Goal: Task Accomplishment & Management: Use online tool/utility

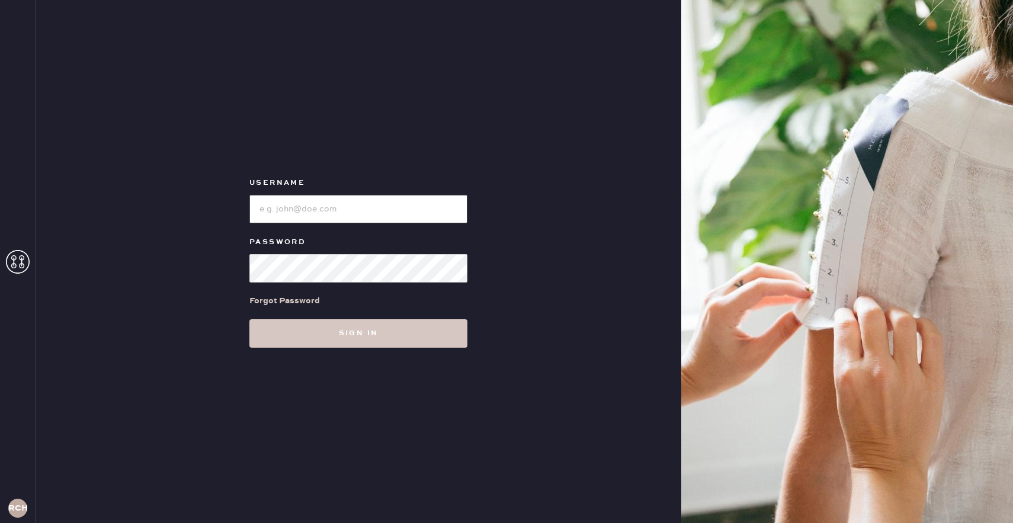
type input "reformationchestnuthill"
click at [351, 349] on div "Username Password Forgot Password Sign in" at bounding box center [359, 261] width 646 height 523
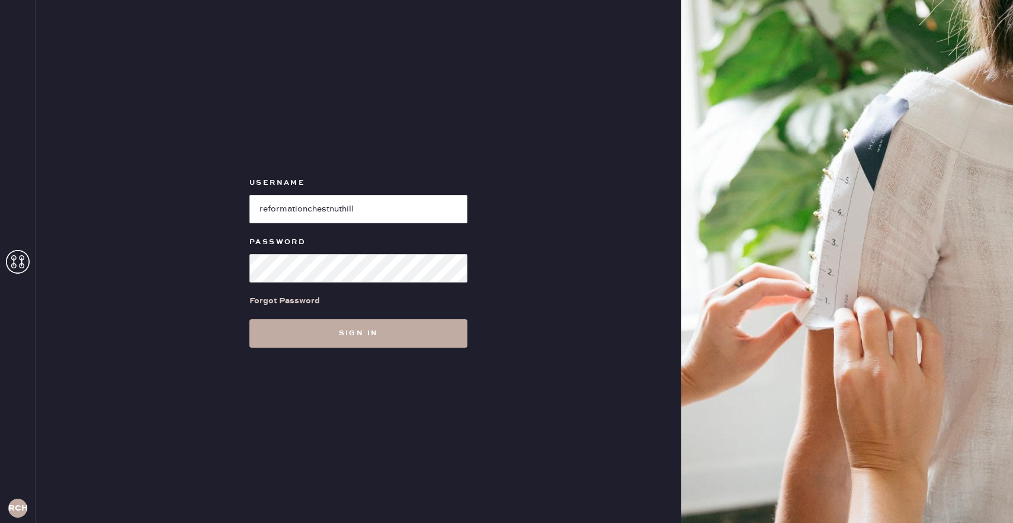
click at [350, 341] on button "Sign in" at bounding box center [358, 333] width 218 height 28
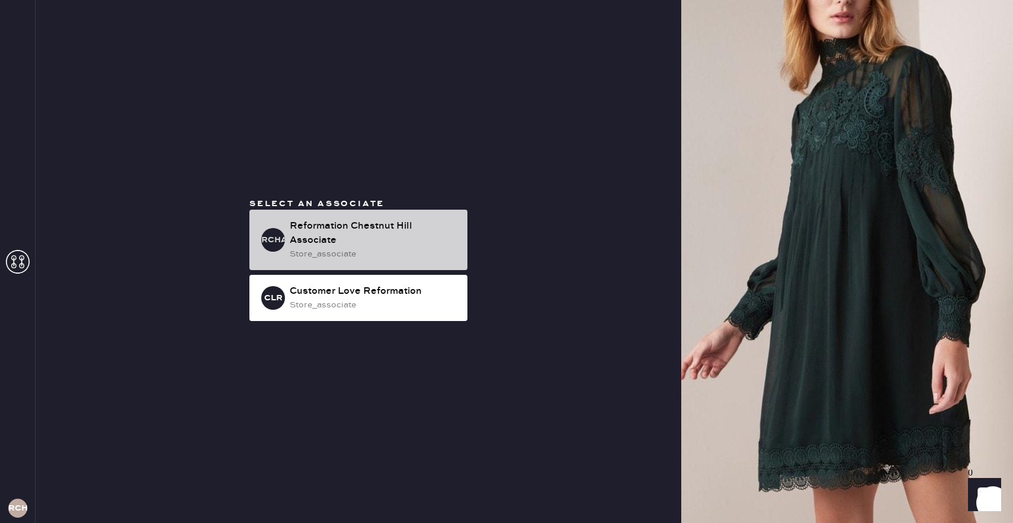
click at [331, 230] on div "Reformation Chestnut Hill Associate" at bounding box center [374, 233] width 168 height 28
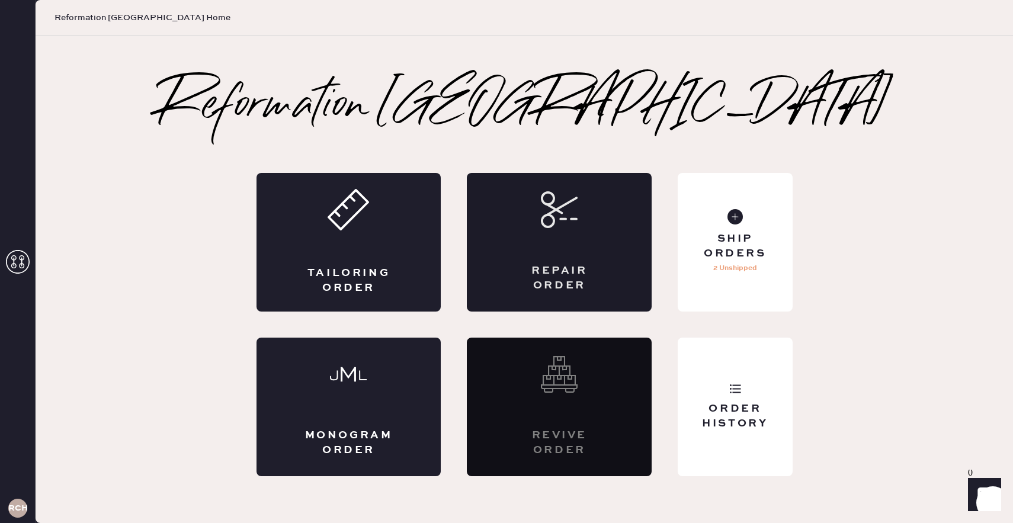
click at [544, 239] on div "Repair Order" at bounding box center [559, 242] width 185 height 139
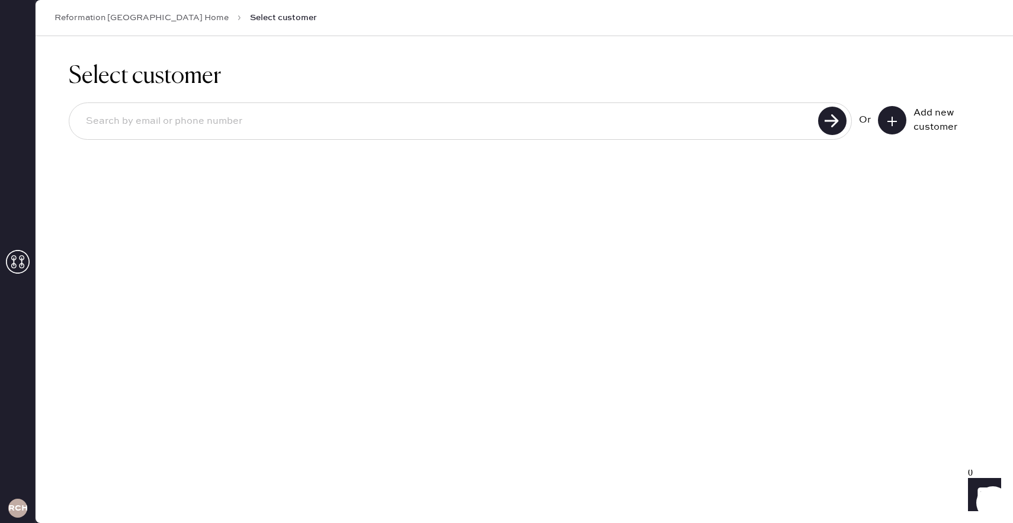
click at [303, 126] on input at bounding box center [445, 121] width 738 height 27
type input "[EMAIL_ADDRESS][DOMAIN_NAME]"
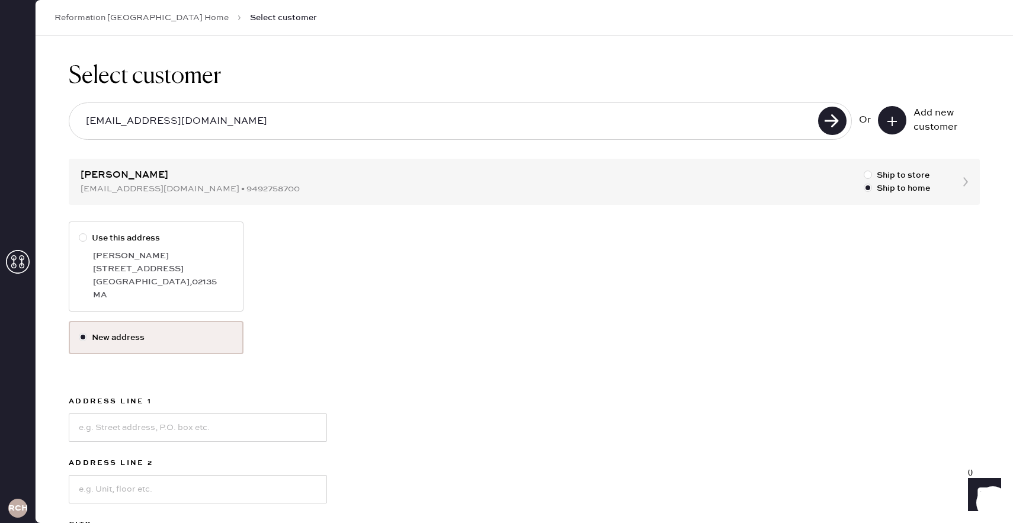
click at [191, 268] on div "[STREET_ADDRESS]" at bounding box center [163, 269] width 140 height 13
click at [79, 232] on input "Use this address" at bounding box center [79, 232] width 1 height 1
radio input "true"
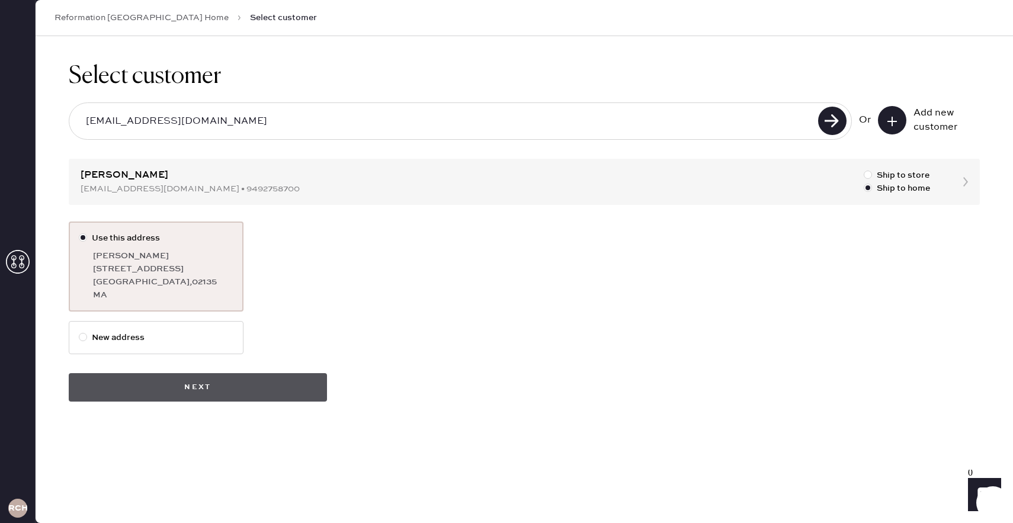
click at [187, 383] on button "Next" at bounding box center [198, 387] width 258 height 28
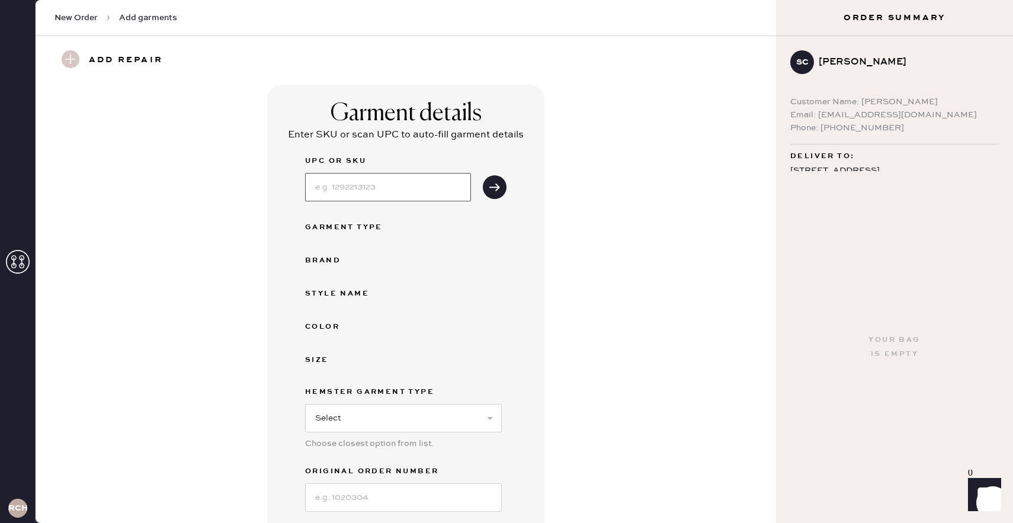
click at [357, 186] on input at bounding box center [388, 187] width 166 height 28
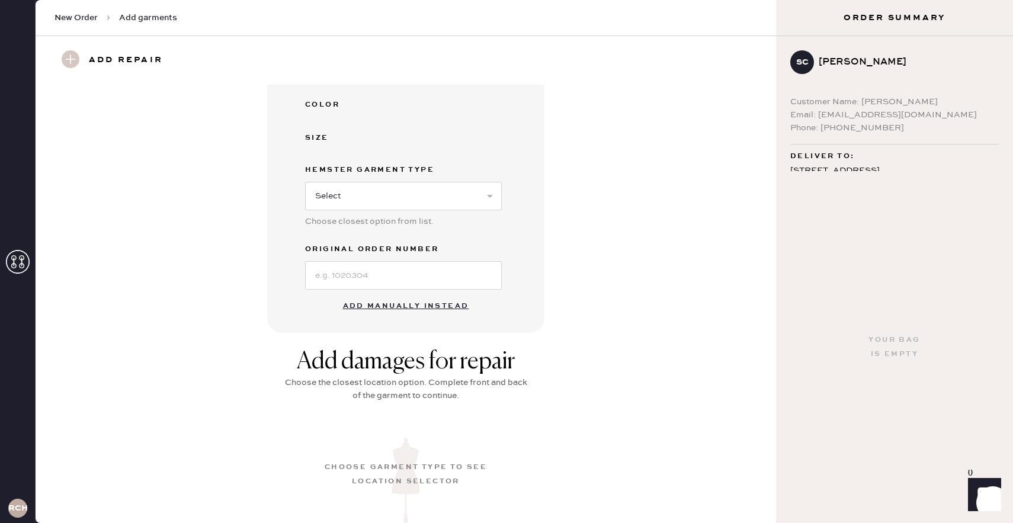
click at [390, 305] on button "Add manually instead" at bounding box center [406, 307] width 140 height 24
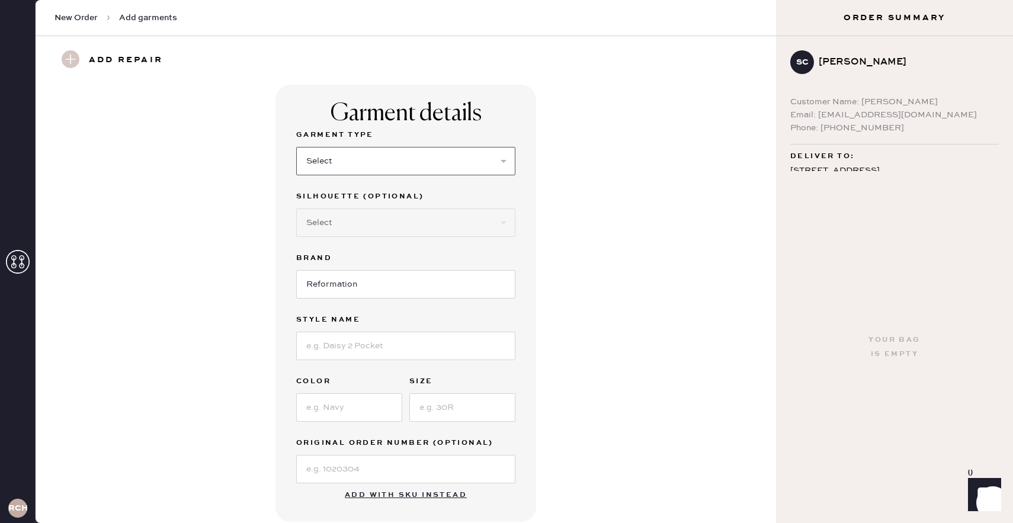
click at [386, 162] on select "Select Basic Skirt Jeans Leggings Pants Shorts Basic Sleeved Dress Basic Sleeve…" at bounding box center [405, 161] width 219 height 28
select select "6"
click at [373, 219] on select "Select Maxi Dress Midi Dress Mini Dress Other" at bounding box center [405, 223] width 219 height 28
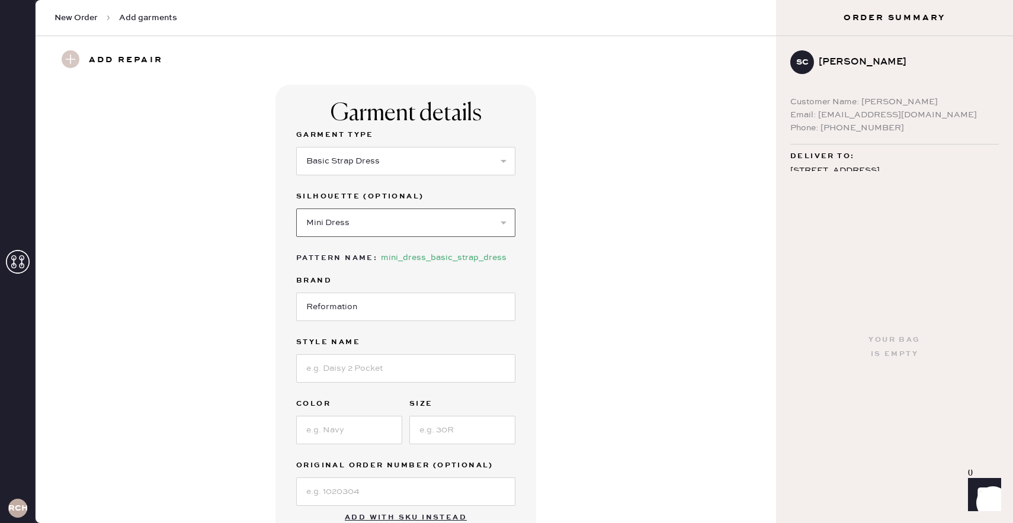
click at [372, 219] on select "Select Maxi Dress Midi Dress Mini Dress Other" at bounding box center [405, 223] width 219 height 28
select select "38"
click at [349, 366] on input at bounding box center [405, 368] width 219 height 28
type input "t"
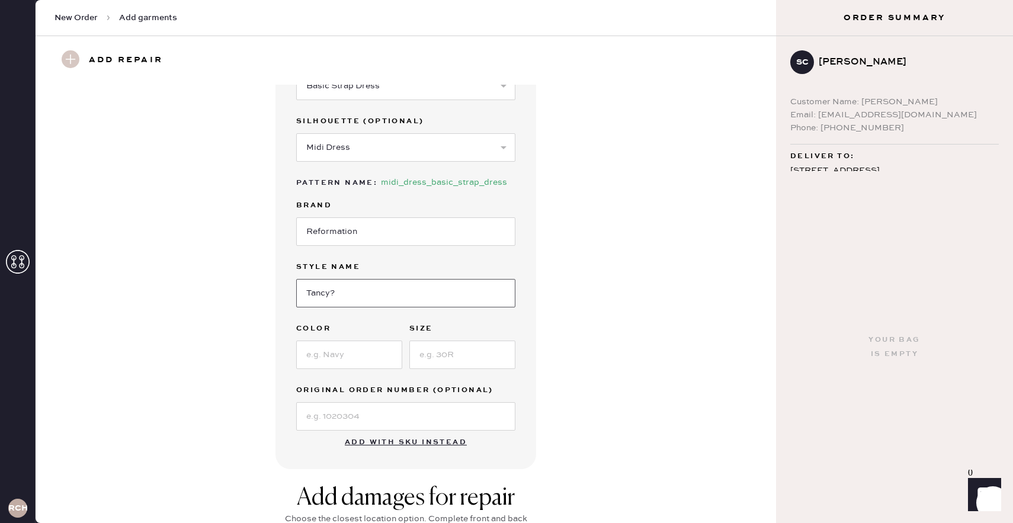
scroll to position [80, 0]
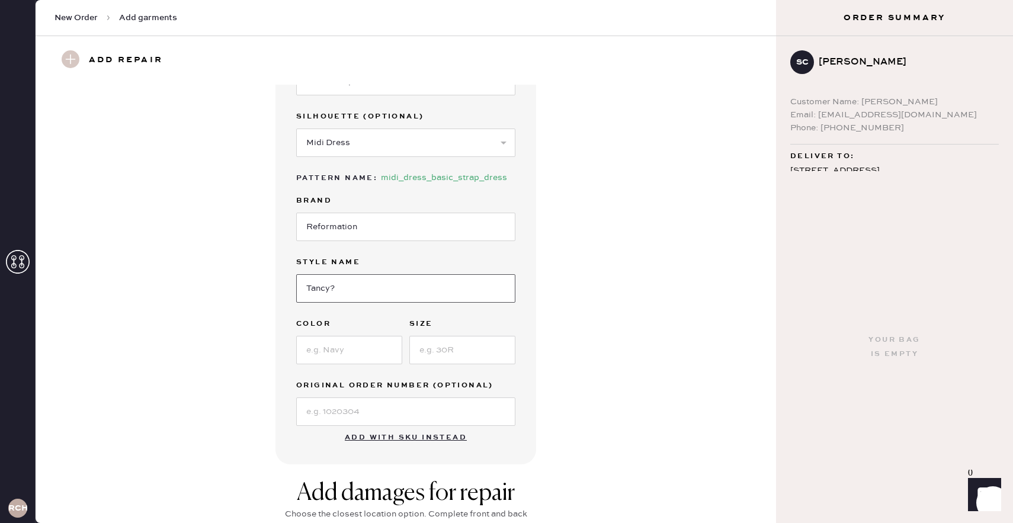
type input "Tancy?"
click at [330, 353] on input at bounding box center [349, 350] width 106 height 28
type input "white and red polka dot"
click at [434, 357] on input at bounding box center [462, 350] width 106 height 28
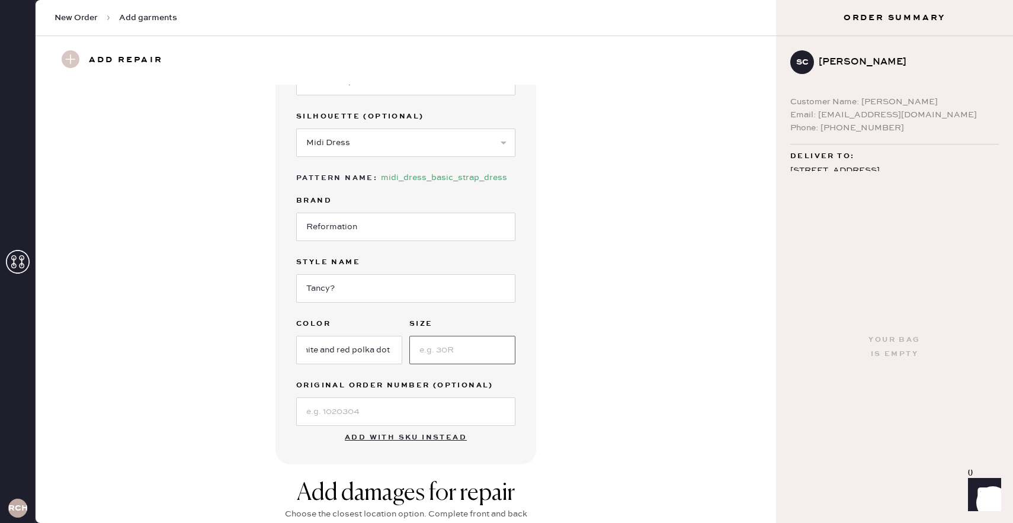
scroll to position [0, 0]
type input "0"
click at [382, 415] on input at bounding box center [405, 412] width 219 height 28
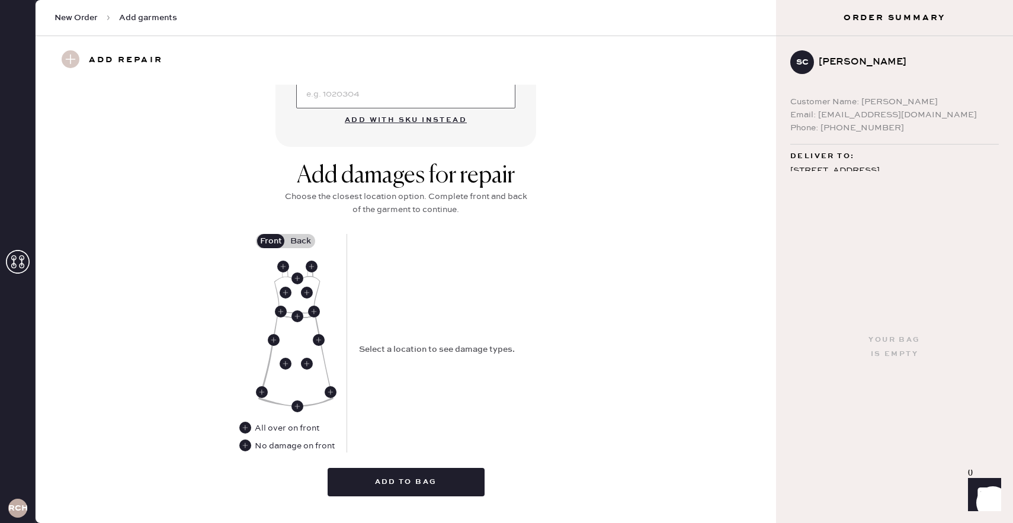
scroll to position [423, 0]
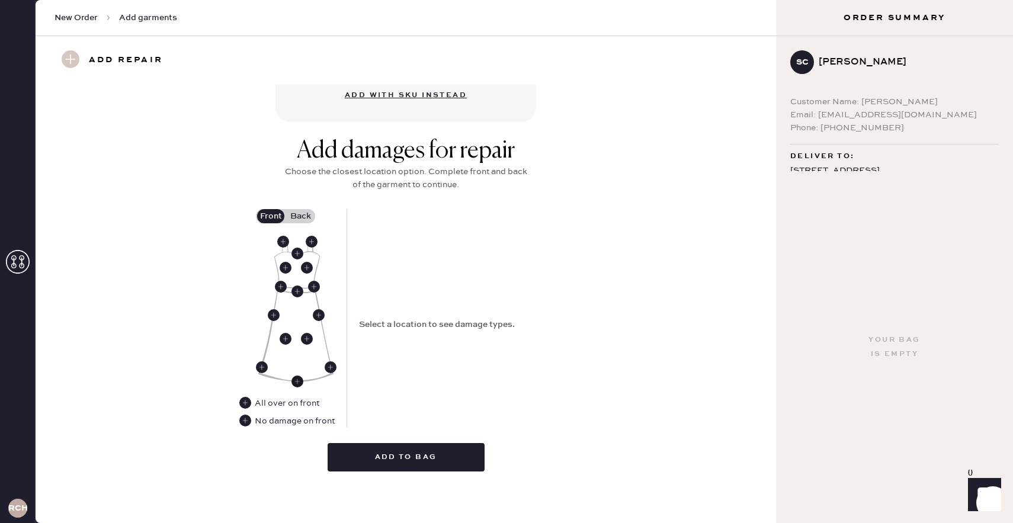
click at [296, 377] on use at bounding box center [298, 382] width 12 height 12
click at [401, 323] on select "Select Broken / Ripped Hem Broken Beads Broken Belt Loop Broken Button Broken C…" at bounding box center [465, 320] width 213 height 28
select select "2034"
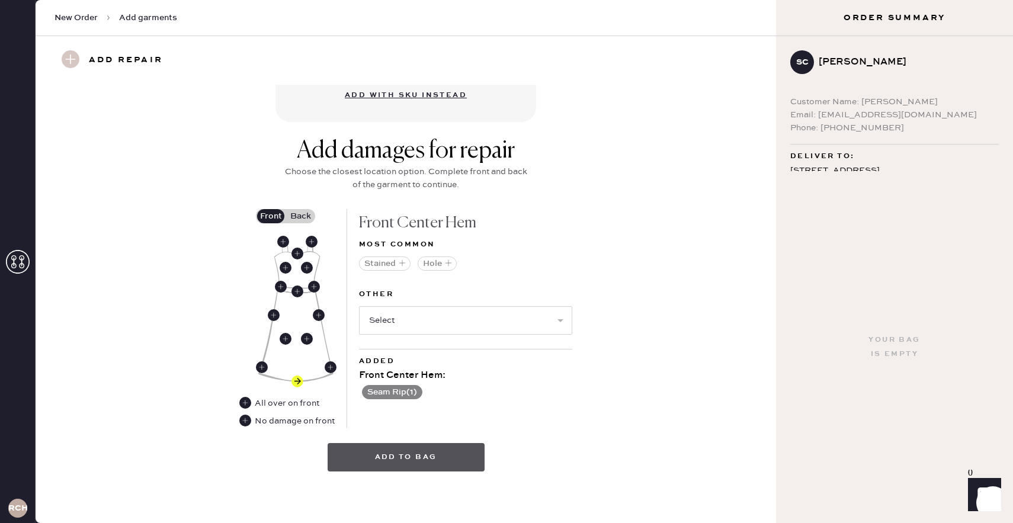
click at [422, 458] on button "Add to bag" at bounding box center [406, 457] width 157 height 28
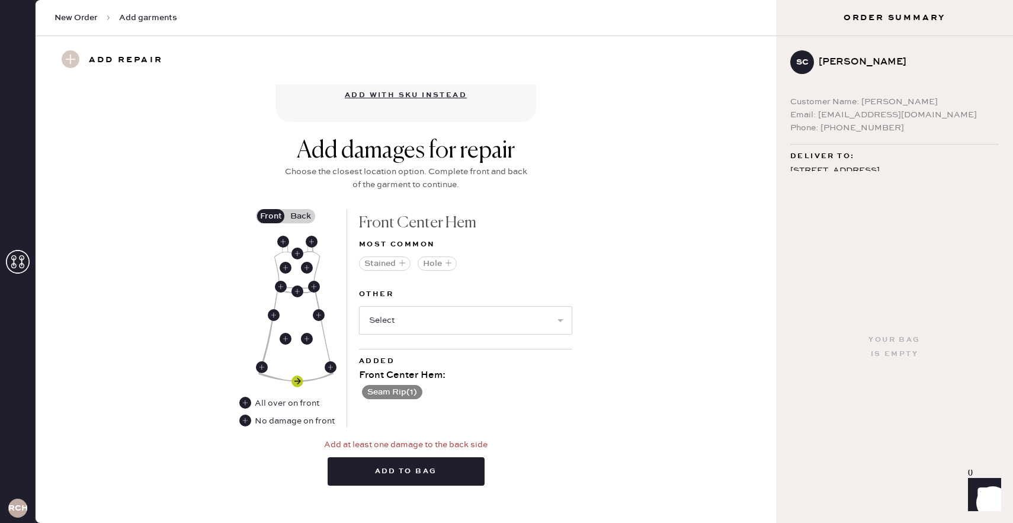
click at [293, 377] on use at bounding box center [298, 382] width 12 height 12
click at [414, 323] on select "Select Broken / Ripped Hem Broken Beads Broken Belt Loop Broken Button Broken C…" at bounding box center [465, 320] width 213 height 28
click at [441, 315] on select "Select Broken / Ripped Hem Broken Beads Broken Belt Loop Broken Button Broken C…" at bounding box center [465, 320] width 213 height 28
select select "1667"
select select
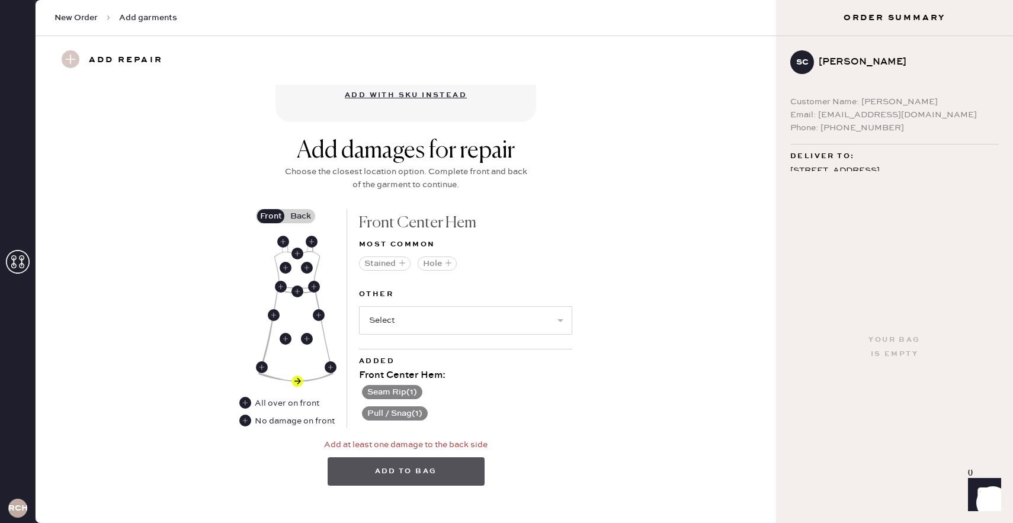
click at [420, 470] on button "Add to bag" at bounding box center [406, 471] width 157 height 28
click at [423, 469] on button "Add to bag" at bounding box center [406, 471] width 157 height 28
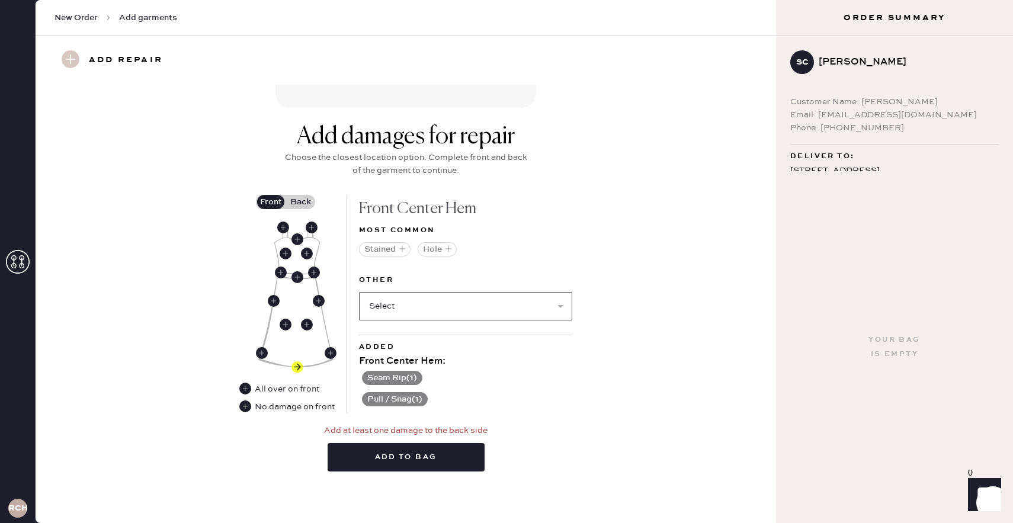
click at [385, 298] on select "Select Broken / Ripped Hem Broken Beads Broken Belt Loop Broken Button Broken C…" at bounding box center [465, 306] width 213 height 28
click at [244, 408] on use at bounding box center [245, 407] width 12 height 12
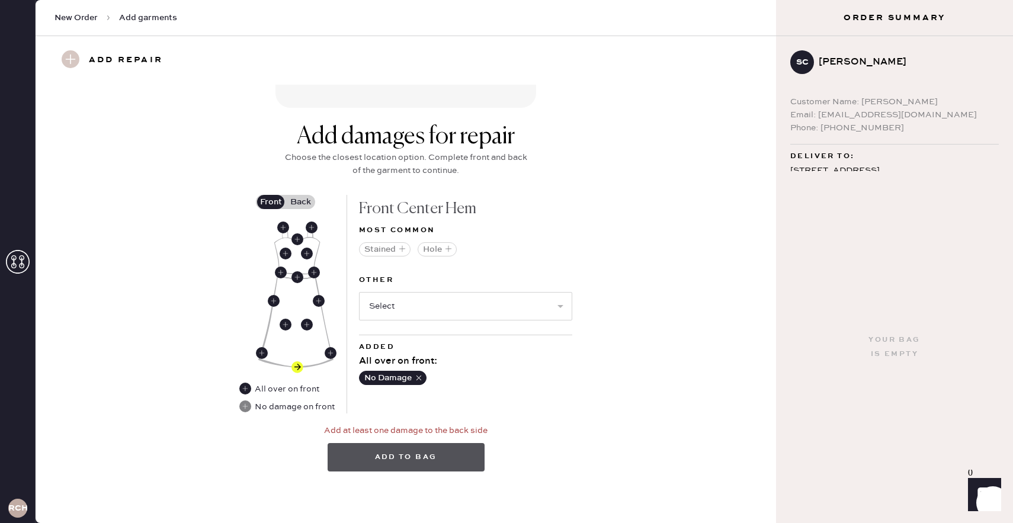
click at [418, 462] on button "Add to bag" at bounding box center [406, 457] width 157 height 28
click at [243, 383] on use at bounding box center [245, 389] width 12 height 12
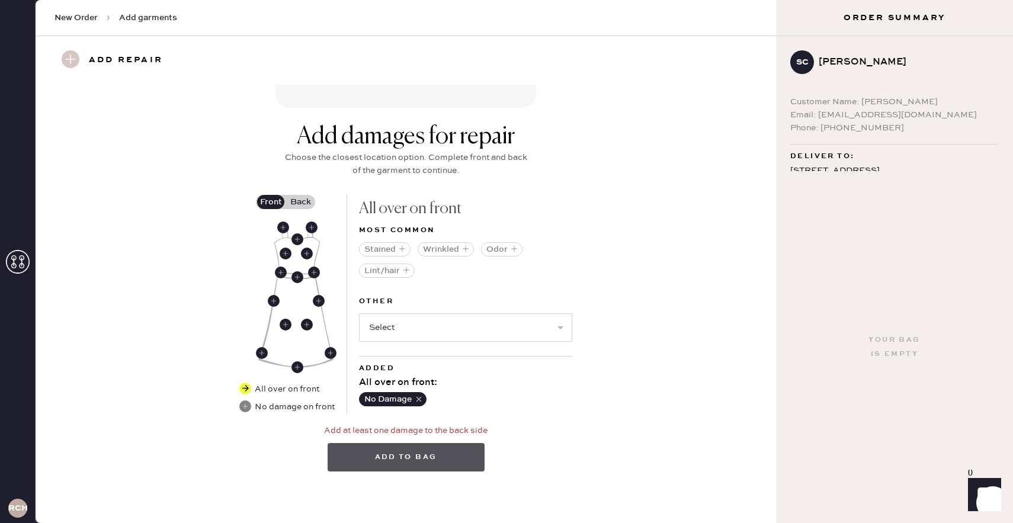
click at [376, 465] on button "Add to bag" at bounding box center [406, 457] width 157 height 28
click at [401, 333] on select "Select Broken / Ripped Hem Broken Beads Broken Belt Loop Broken Button Broken C…" at bounding box center [465, 327] width 213 height 28
select select "2034"
click at [440, 320] on select "Select Broken / Ripped Hem Broken Beads Broken Belt Loop Broken Button Broken C…" at bounding box center [465, 327] width 213 height 28
select select "1665"
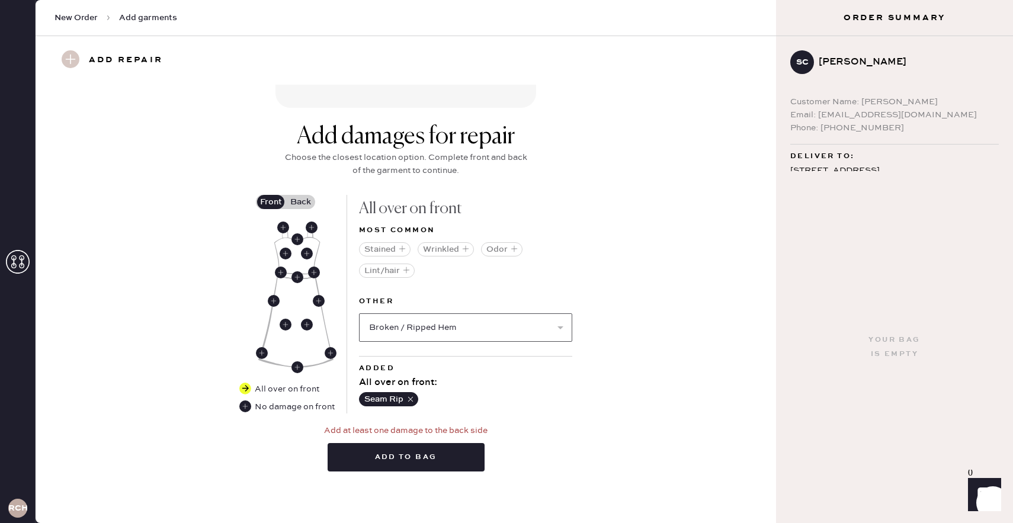
select select
click at [521, 400] on use "button" at bounding box center [521, 399] width 5 height 5
click at [411, 462] on button "Add to bag" at bounding box center [406, 457] width 157 height 28
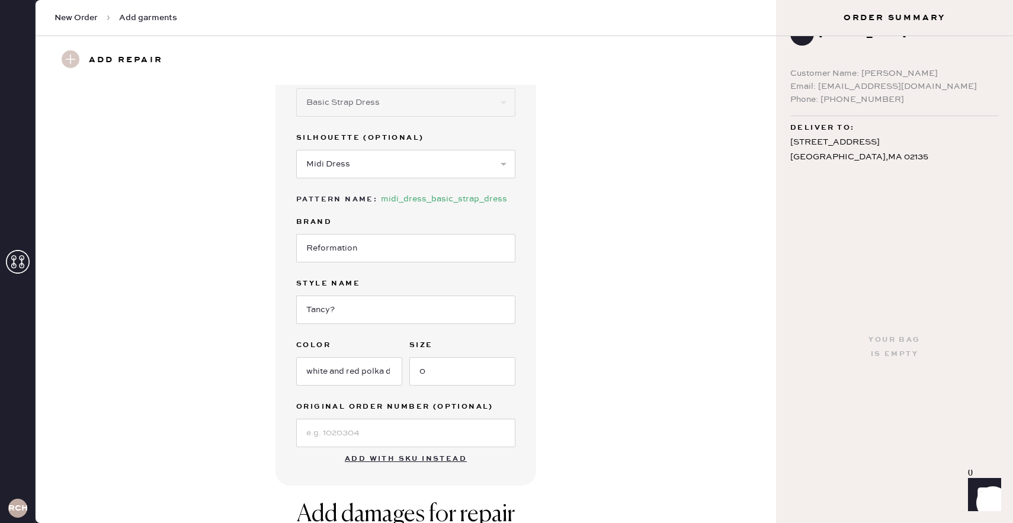
scroll to position [22, 0]
